Goal: Task Accomplishment & Management: Complete application form

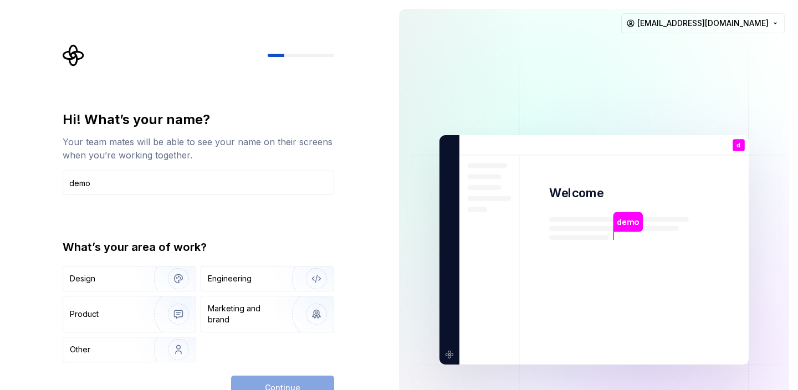
type input "demo"
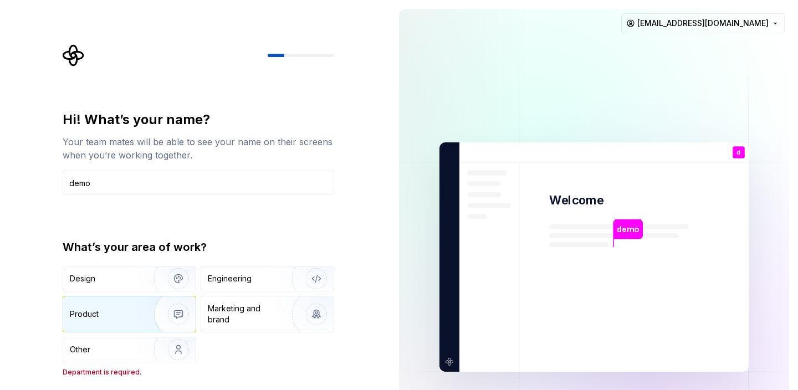
click at [148, 299] on img "button" at bounding box center [171, 314] width 71 height 74
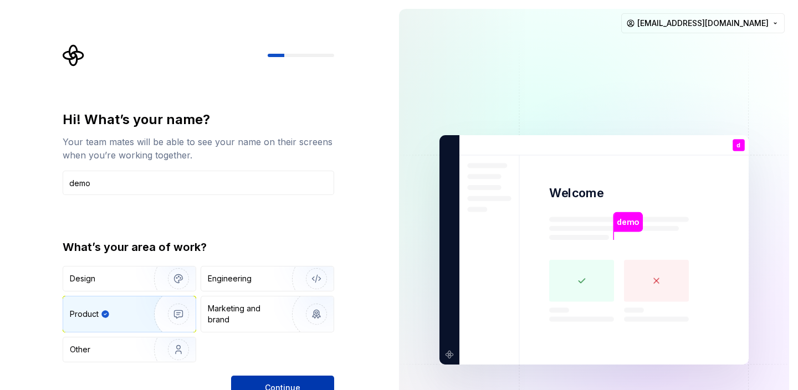
click at [257, 381] on button "Continue" at bounding box center [282, 388] width 103 height 24
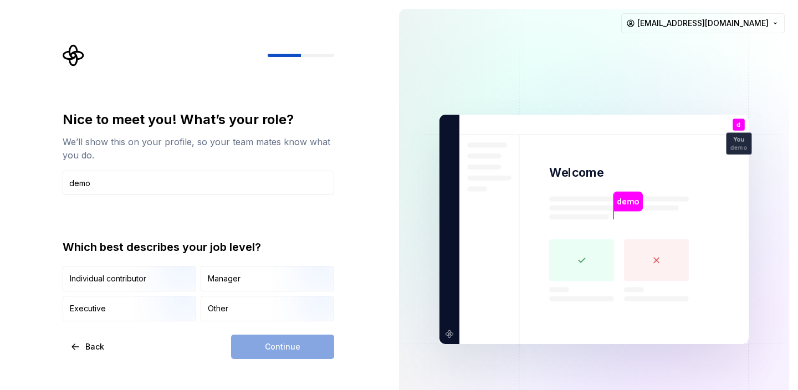
type input "demo"
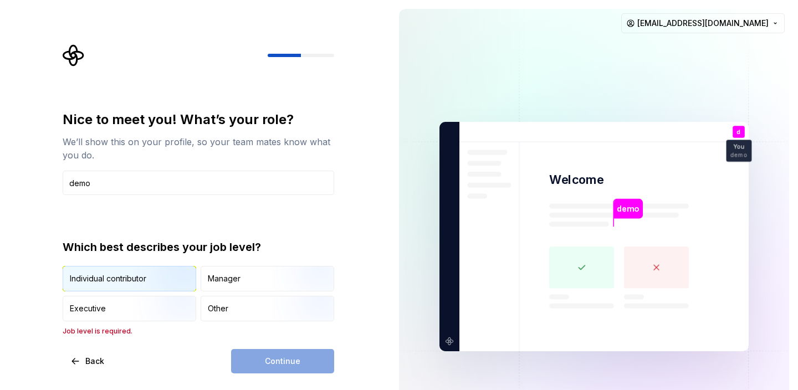
click at [145, 273] on img "button" at bounding box center [169, 293] width 71 height 74
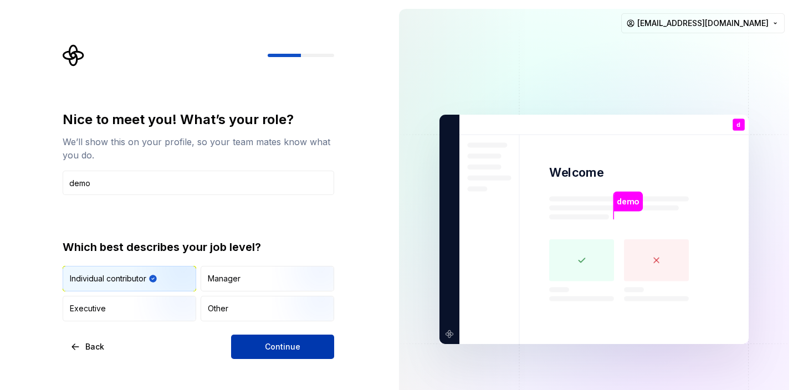
click at [231, 339] on div "Continue" at bounding box center [282, 347] width 103 height 24
click at [240, 341] on button "Continue" at bounding box center [282, 347] width 103 height 24
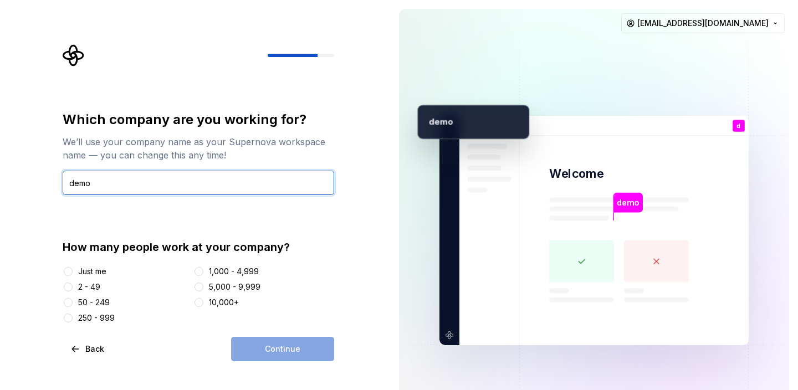
type input "demo"
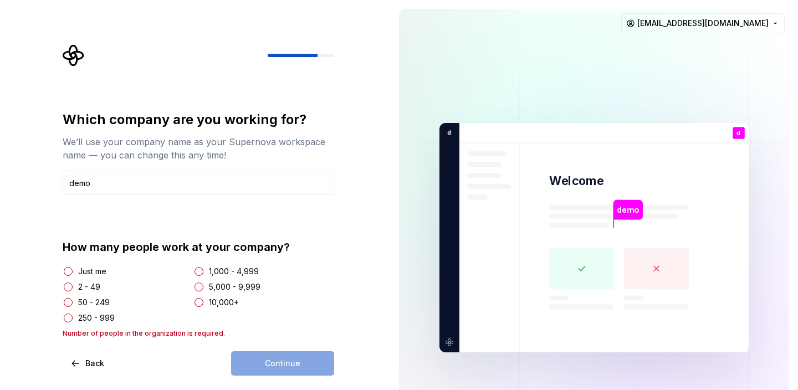
click at [103, 274] on div "Just me" at bounding box center [92, 271] width 28 height 11
click at [73, 274] on button "Just me" at bounding box center [68, 271] width 9 height 9
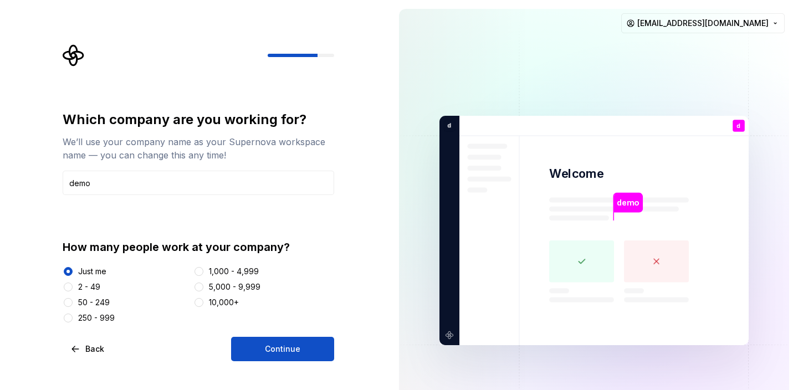
click at [249, 334] on div "Which company are you working for? We’ll use your company name as your Supernov…" at bounding box center [199, 236] width 272 height 251
click at [251, 350] on button "Continue" at bounding box center [282, 349] width 103 height 24
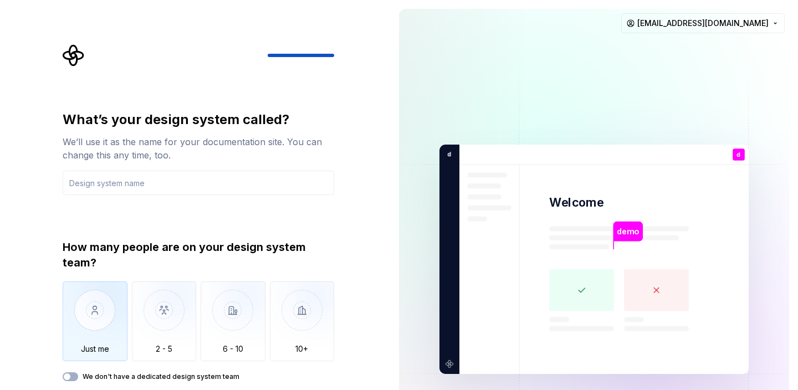
click at [115, 300] on img "button" at bounding box center [95, 319] width 65 height 74
click at [180, 176] on input "text" at bounding box center [199, 183] width 272 height 24
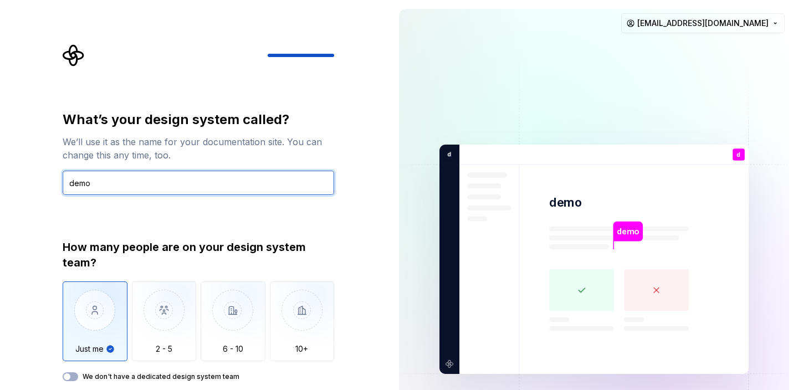
type input "demo"
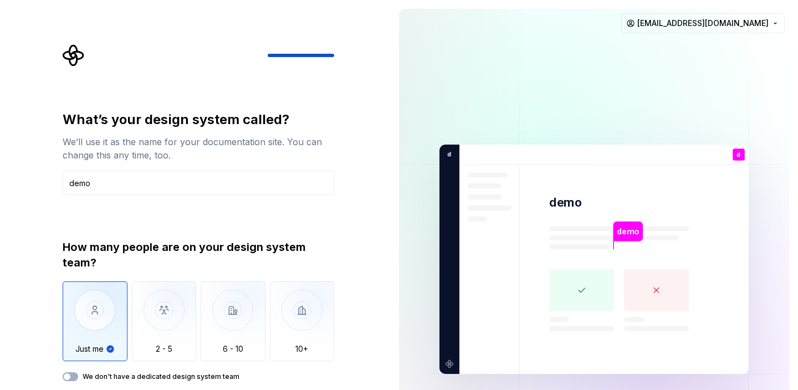
click at [161, 205] on div "What’s your design system called? We’ll use it as the name for your documentati…" at bounding box center [199, 246] width 272 height 270
click at [169, 335] on img "button" at bounding box center [164, 319] width 65 height 74
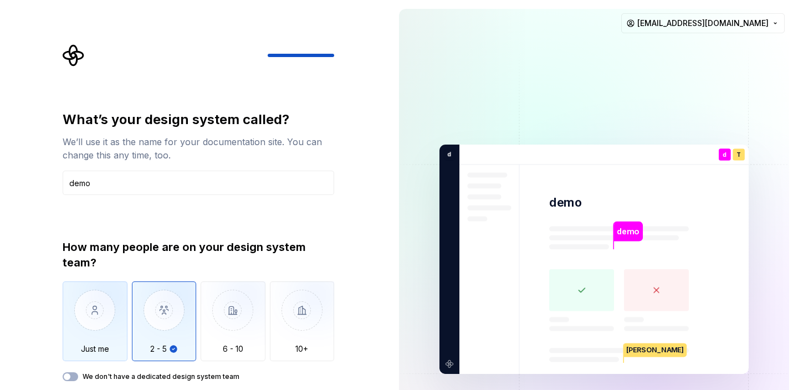
click at [98, 335] on img "button" at bounding box center [95, 319] width 65 height 74
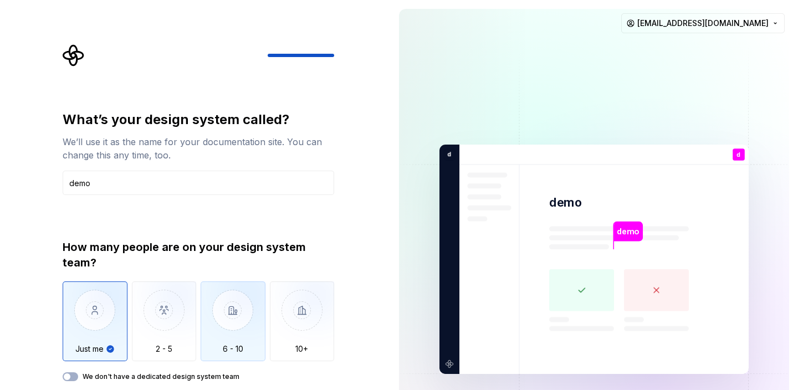
click at [209, 341] on img "button" at bounding box center [233, 319] width 65 height 74
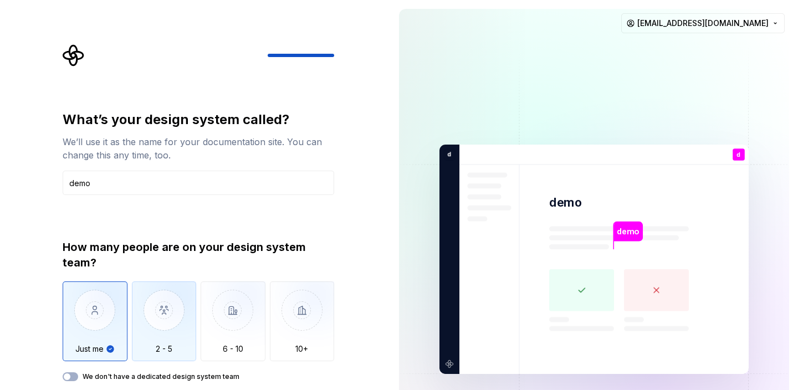
click at [161, 331] on img "button" at bounding box center [164, 319] width 65 height 74
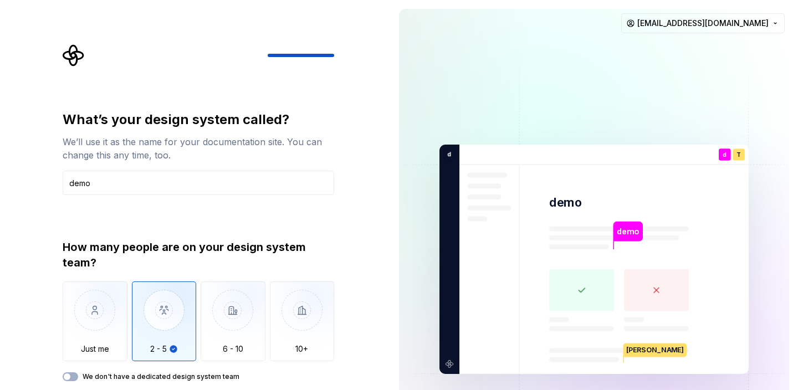
click at [145, 328] on img "button" at bounding box center [164, 319] width 65 height 74
click at [114, 327] on img "button" at bounding box center [95, 319] width 65 height 74
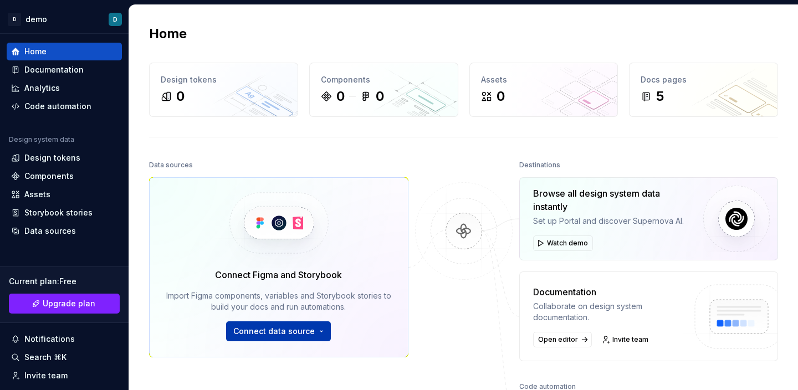
click at [300, 331] on span "Connect data source" at bounding box center [273, 331] width 81 height 11
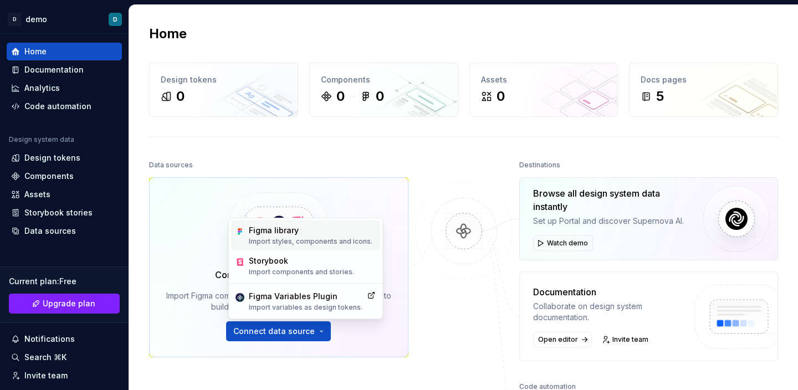
click at [298, 226] on div "Figma library" at bounding box center [311, 230] width 124 height 11
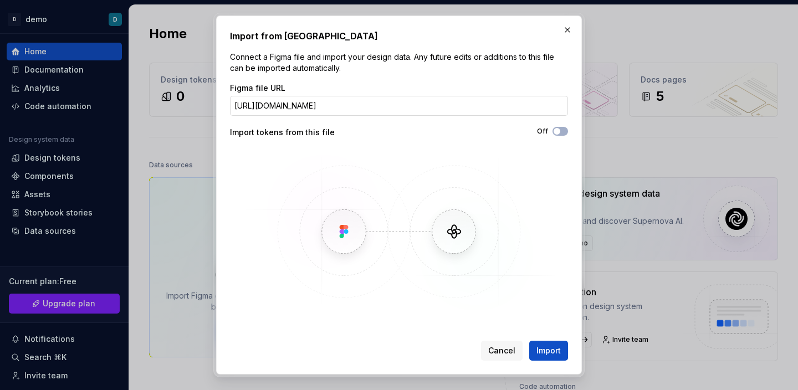
type input "[URL][DOMAIN_NAME]"
click at [529, 341] on button "Import" at bounding box center [548, 351] width 39 height 20
click at [539, 350] on span "Import" at bounding box center [549, 350] width 24 height 11
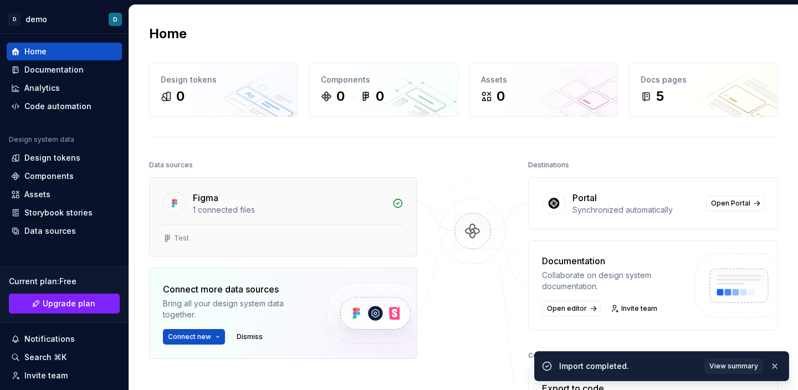
click at [233, 222] on div "Figma 1 connected files" at bounding box center [283, 201] width 267 height 47
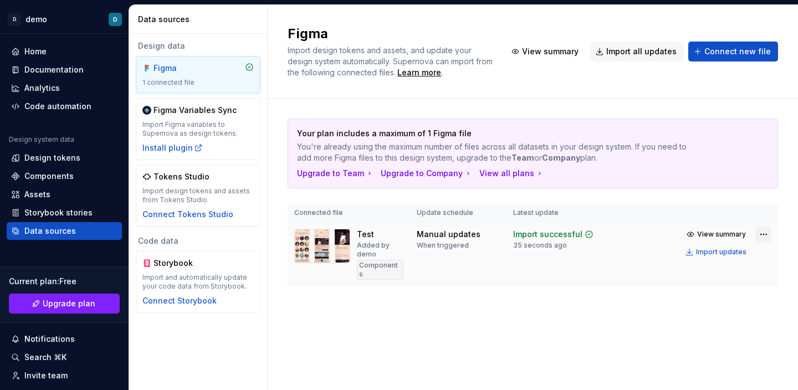
click at [762, 237] on html "D demo D Home Documentation Analytics Code automation Design system data Design…" at bounding box center [399, 195] width 798 height 390
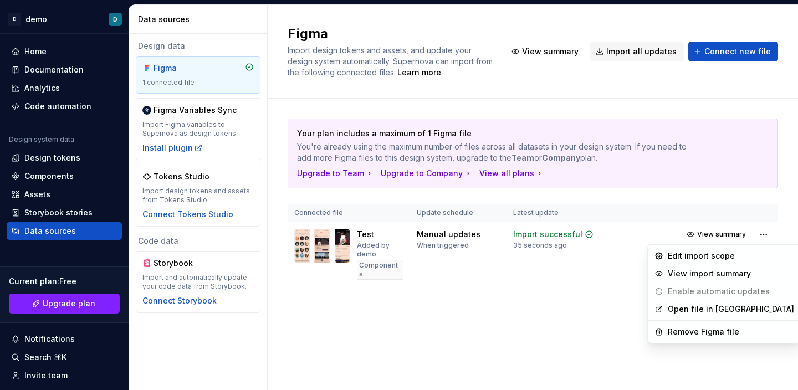
click at [633, 308] on html "D demo D Home Documentation Analytics Code automation Design system data Design…" at bounding box center [399, 195] width 798 height 390
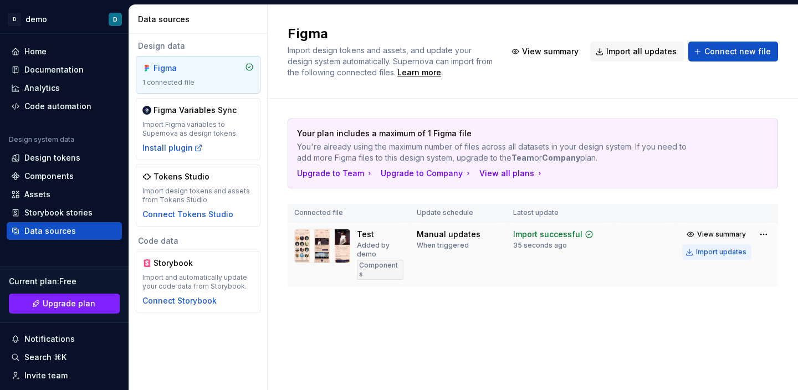
click at [714, 252] on div "Import updates" at bounding box center [721, 252] width 50 height 9
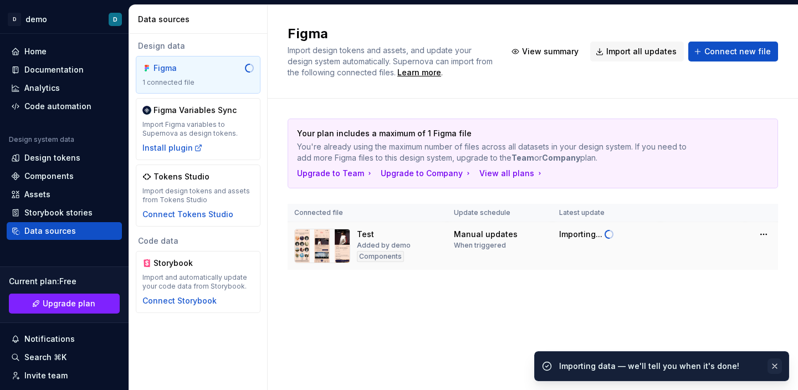
click at [773, 364] on button "button" at bounding box center [775, 367] width 14 height 16
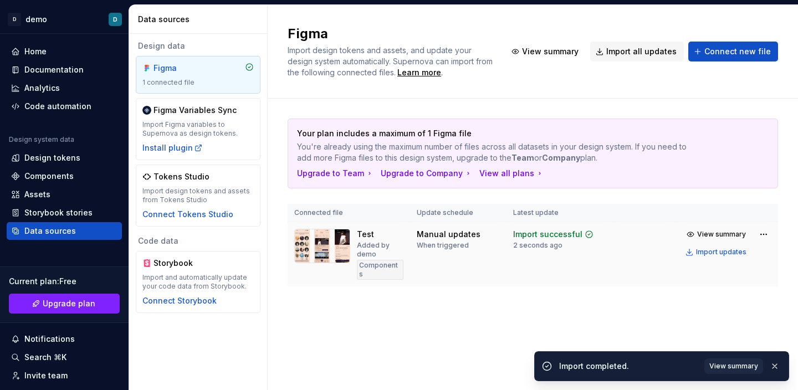
click at [369, 233] on div "Test" at bounding box center [365, 234] width 17 height 11
click at [331, 241] on img at bounding box center [322, 246] width 56 height 34
click at [748, 366] on span "View summary" at bounding box center [733, 366] width 49 height 9
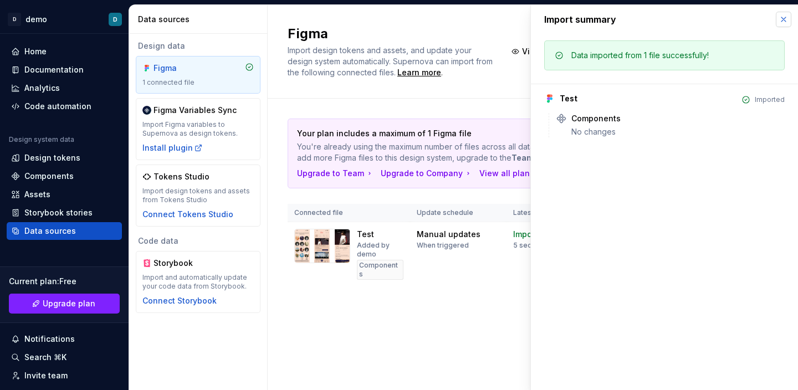
click at [785, 19] on button "button" at bounding box center [784, 20] width 16 height 16
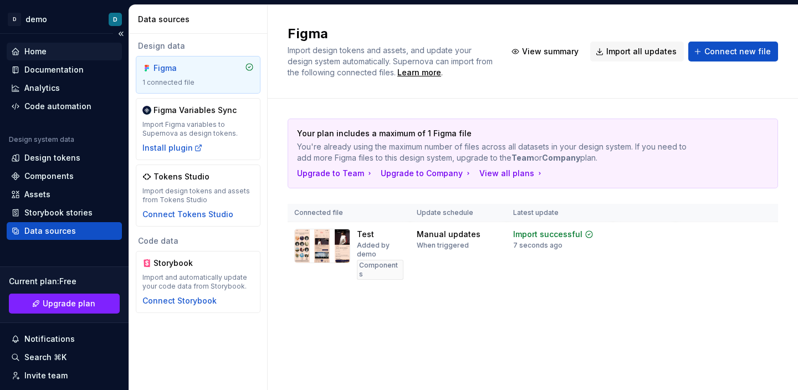
click at [23, 60] on div "Home" at bounding box center [64, 52] width 115 height 18
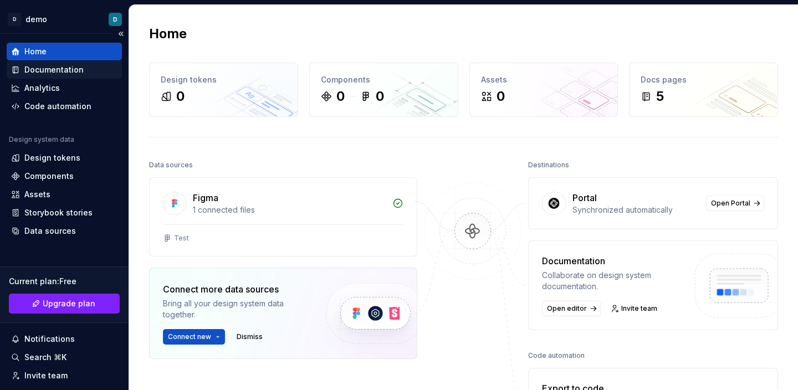
click at [28, 62] on div "Documentation" at bounding box center [64, 70] width 115 height 18
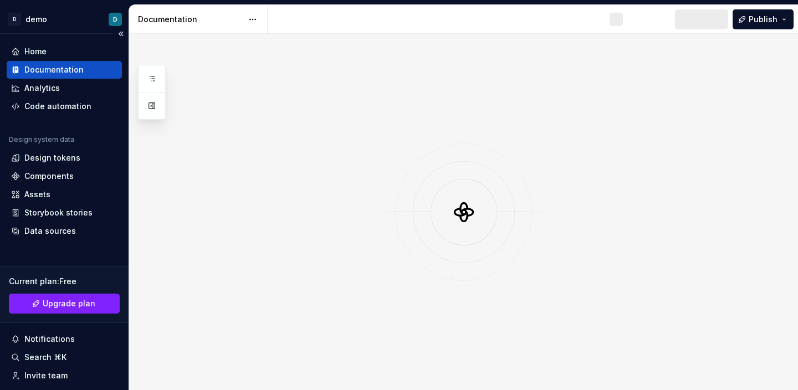
click at [34, 71] on div "Documentation" at bounding box center [53, 69] width 59 height 11
click at [67, 91] on div "Analytics" at bounding box center [64, 88] width 106 height 11
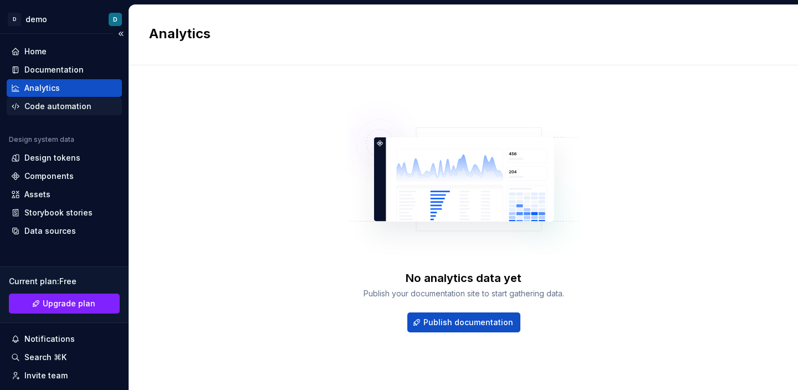
click at [68, 107] on div "Code automation" at bounding box center [57, 106] width 67 height 11
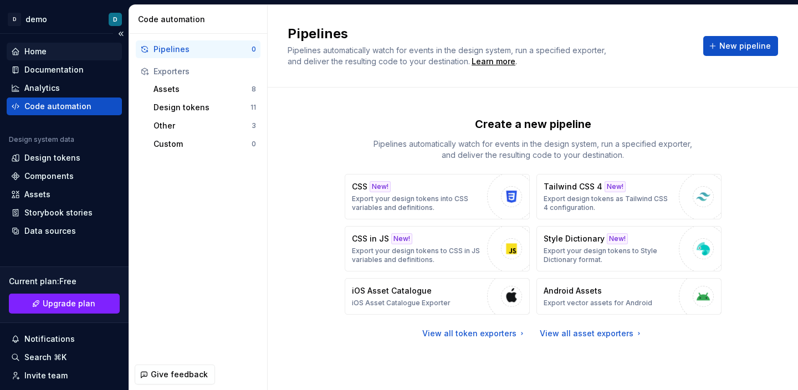
click at [80, 53] on div "Home" at bounding box center [64, 51] width 106 height 11
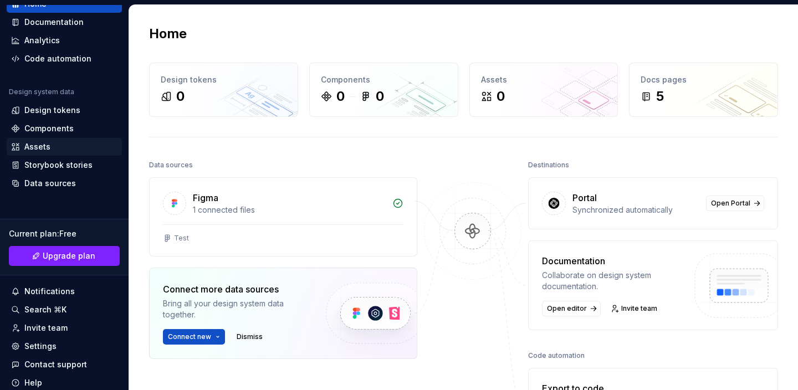
scroll to position [88, 0]
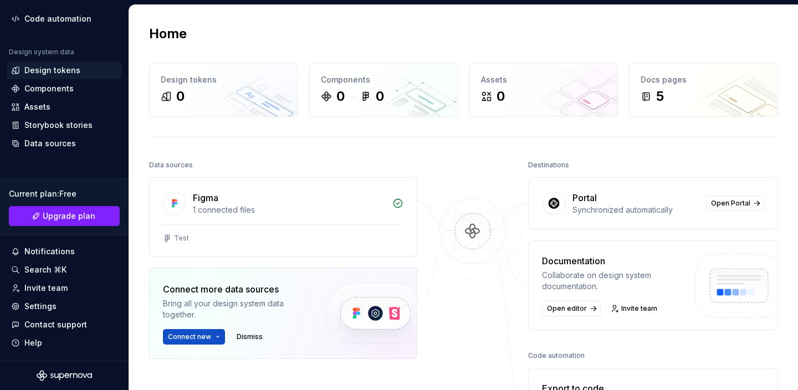
click at [72, 70] on div "Design tokens" at bounding box center [52, 70] width 56 height 11
click at [72, 86] on div "Components" at bounding box center [64, 88] width 106 height 11
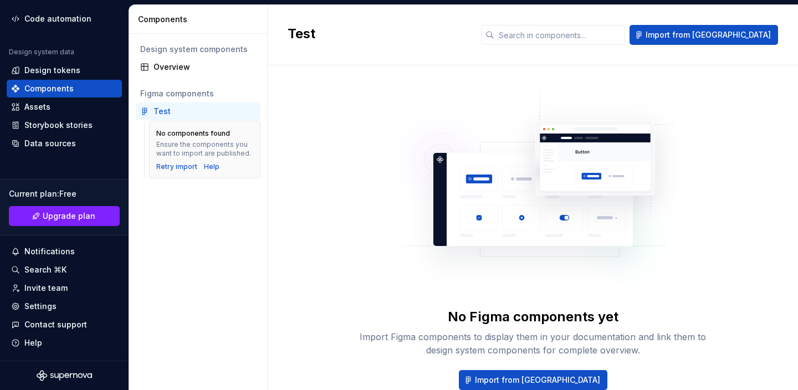
click at [157, 114] on div "Test" at bounding box center [162, 111] width 17 height 11
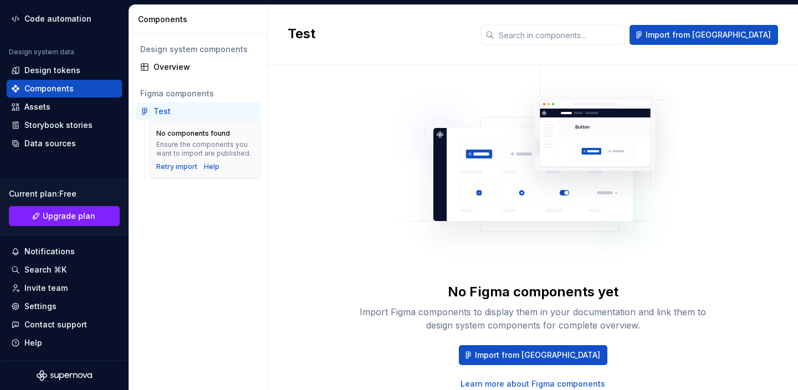
scroll to position [31, 0]
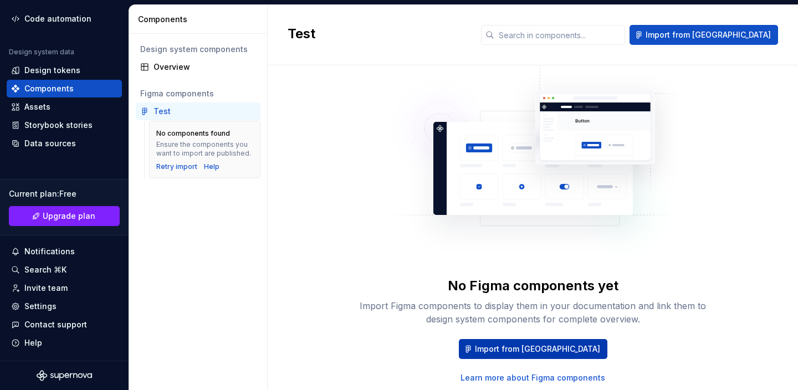
click at [534, 348] on span "Import from [GEOGRAPHIC_DATA]" at bounding box center [537, 349] width 125 height 11
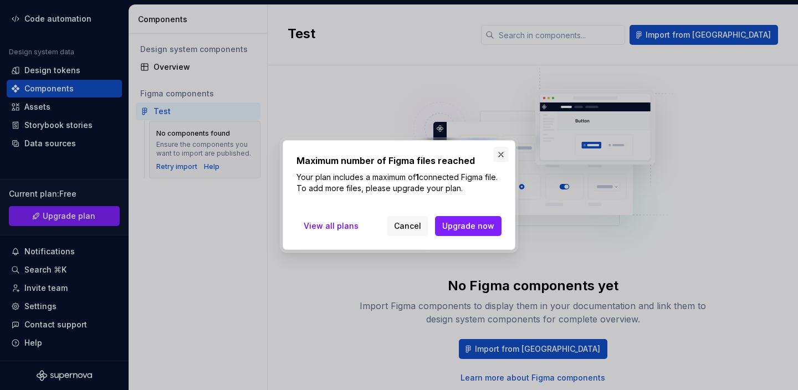
click at [498, 152] on button "button" at bounding box center [501, 155] width 16 height 16
